Goal: Task Accomplishment & Management: Use online tool/utility

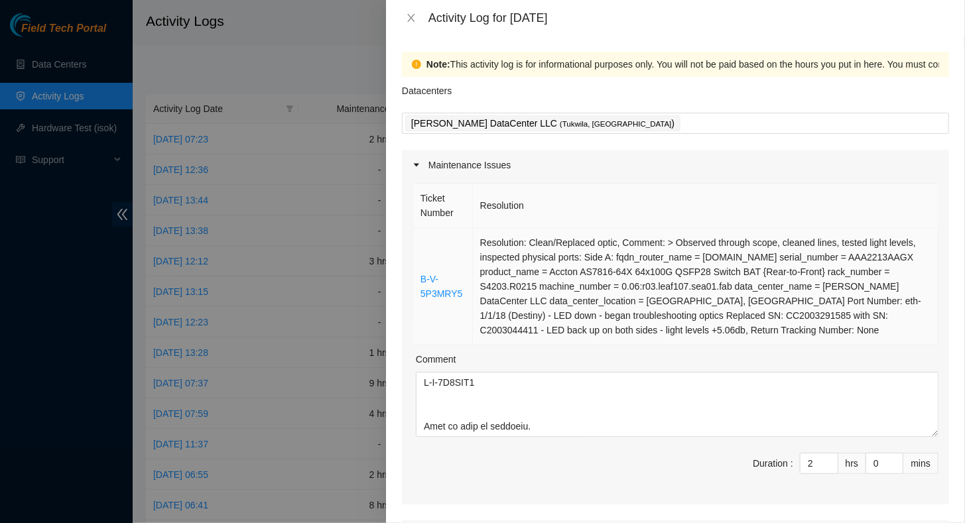
scroll to position [217, 0]
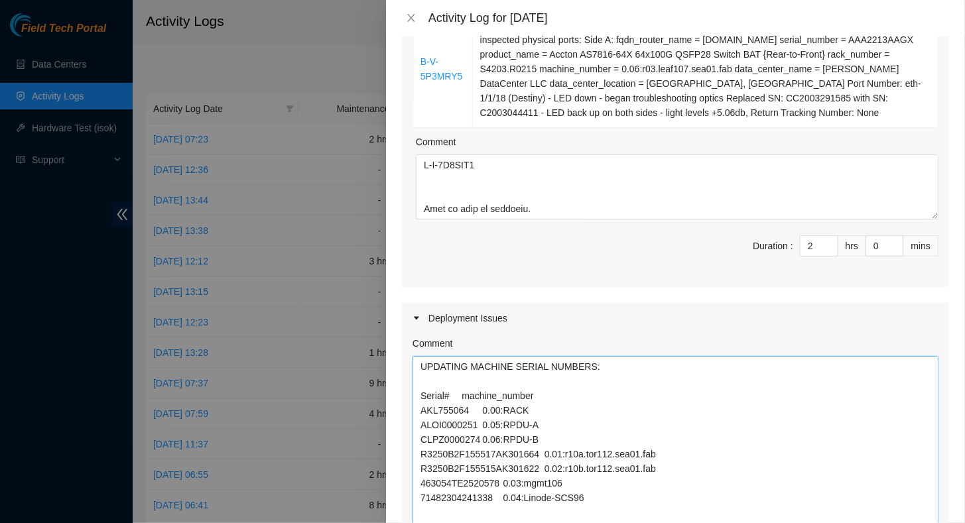
drag, startPoint x: 925, startPoint y: 415, endPoint x: 786, endPoint y: 477, distance: 152.3
click at [836, 522] on html "Field Tech Portal Data Centers Activity Logs Hardware Test (isok) Support Activ…" at bounding box center [482, 261] width 965 height 523
drag, startPoint x: 446, startPoint y: 246, endPoint x: 390, endPoint y: 219, distance: 62.0
click at [394, 225] on div "Note: This activity log is for informational purposes only. You will not be pai…" at bounding box center [675, 279] width 579 height 487
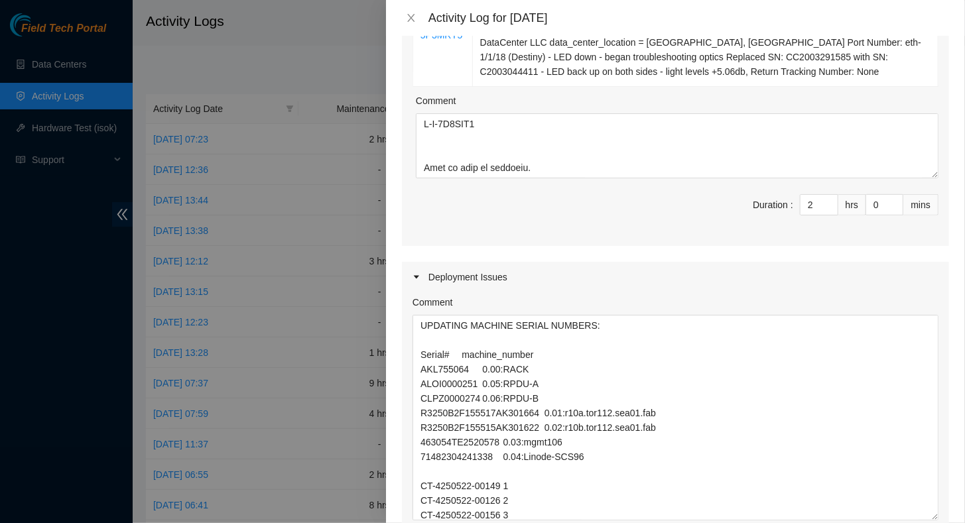
scroll to position [549, 0]
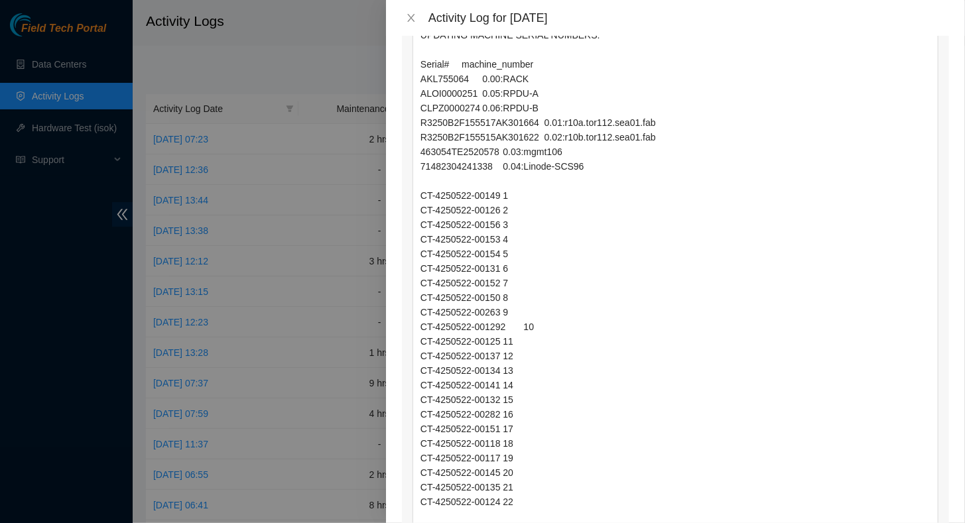
drag, startPoint x: 923, startPoint y: 227, endPoint x: 788, endPoint y: 548, distance: 347.3
click at [788, 522] on html "Field Tech Portal Data Centers Activity Logs Hardware Test (isok) Support Activ…" at bounding box center [482, 261] width 965 height 523
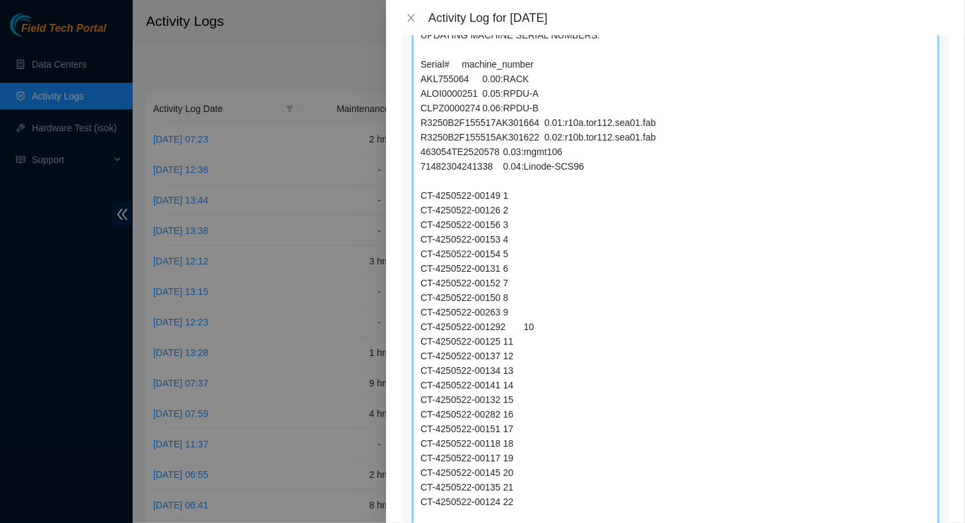
drag, startPoint x: 502, startPoint y: 323, endPoint x: 509, endPoint y: 327, distance: 8.3
click at [503, 323] on textarea "UPDATING MACHINE SERIAL NUMBERS: Serial# machine_number AKL755064 0.00:RACK ALO…" at bounding box center [675, 287] width 526 height 525
click at [670, 349] on textarea "UPDATING MACHINE SERIAL NUMBERS: Serial# machine_number AKL755064 0.00:RACK ALO…" at bounding box center [675, 287] width 526 height 525
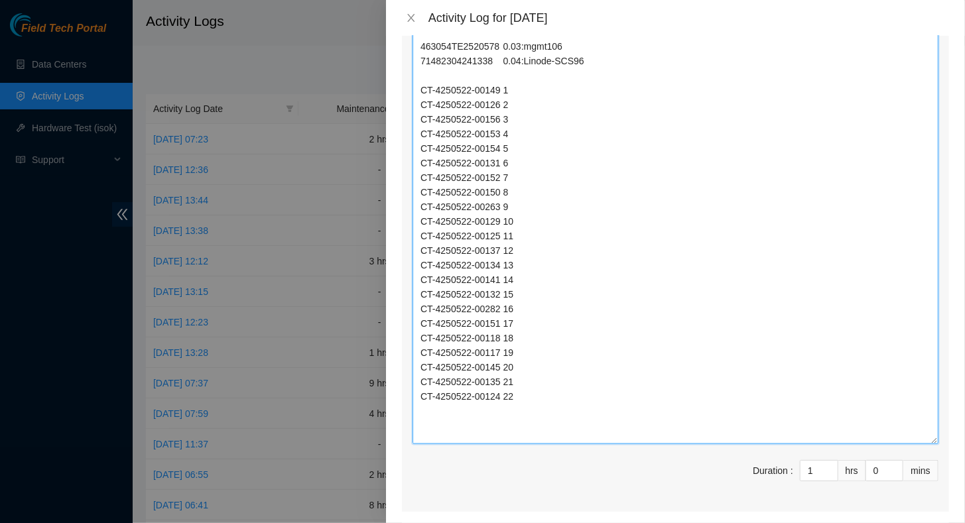
scroll to position [986, 0]
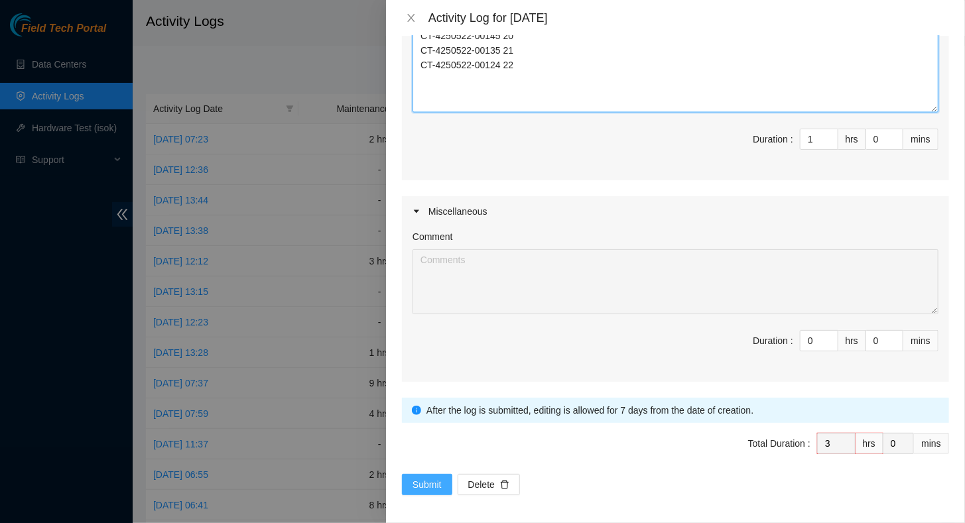
type textarea "UPDATING MACHINE SERIAL NUMBERS: Serial# machine_number AKL755064 0.00:RACK ALO…"
click at [422, 485] on span "Submit" at bounding box center [426, 484] width 29 height 15
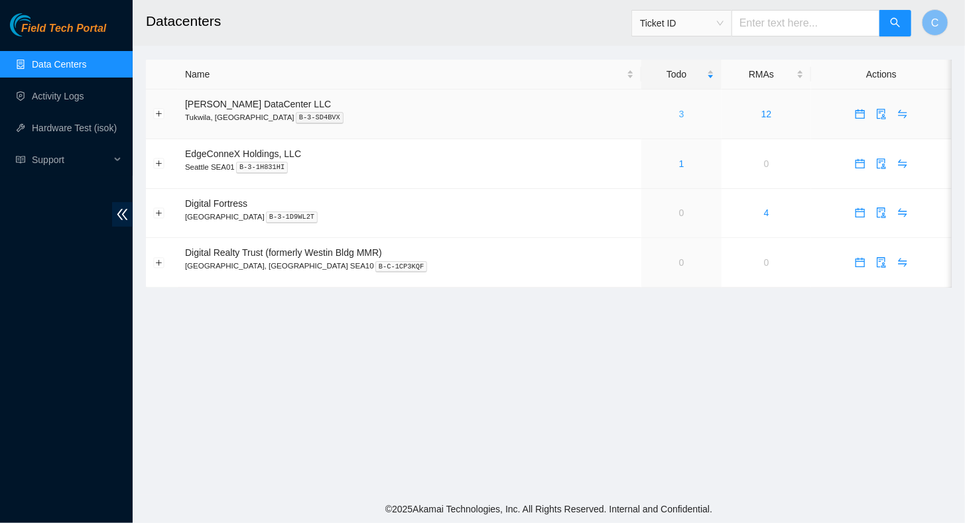
click at [679, 112] on link "3" at bounding box center [681, 114] width 5 height 11
